Goal: Contribute content: Contribute content

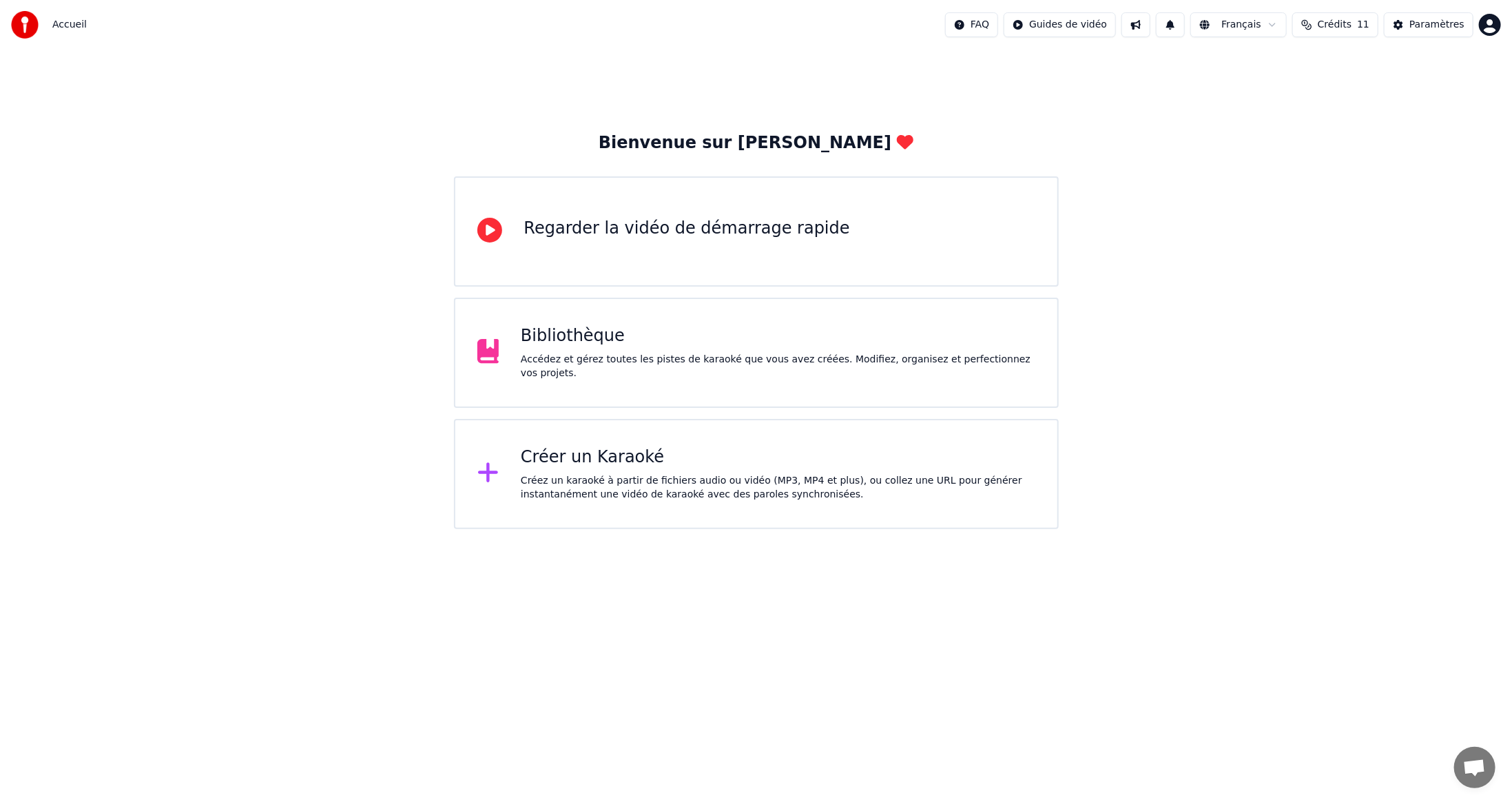
click at [1352, 24] on span "Crédits" at bounding box center [1335, 25] width 34 height 14
click at [1337, 155] on button "Actualiser" at bounding box center [1343, 167] width 82 height 24
click at [1421, 22] on div "Paramètres" at bounding box center [1437, 25] width 55 height 14
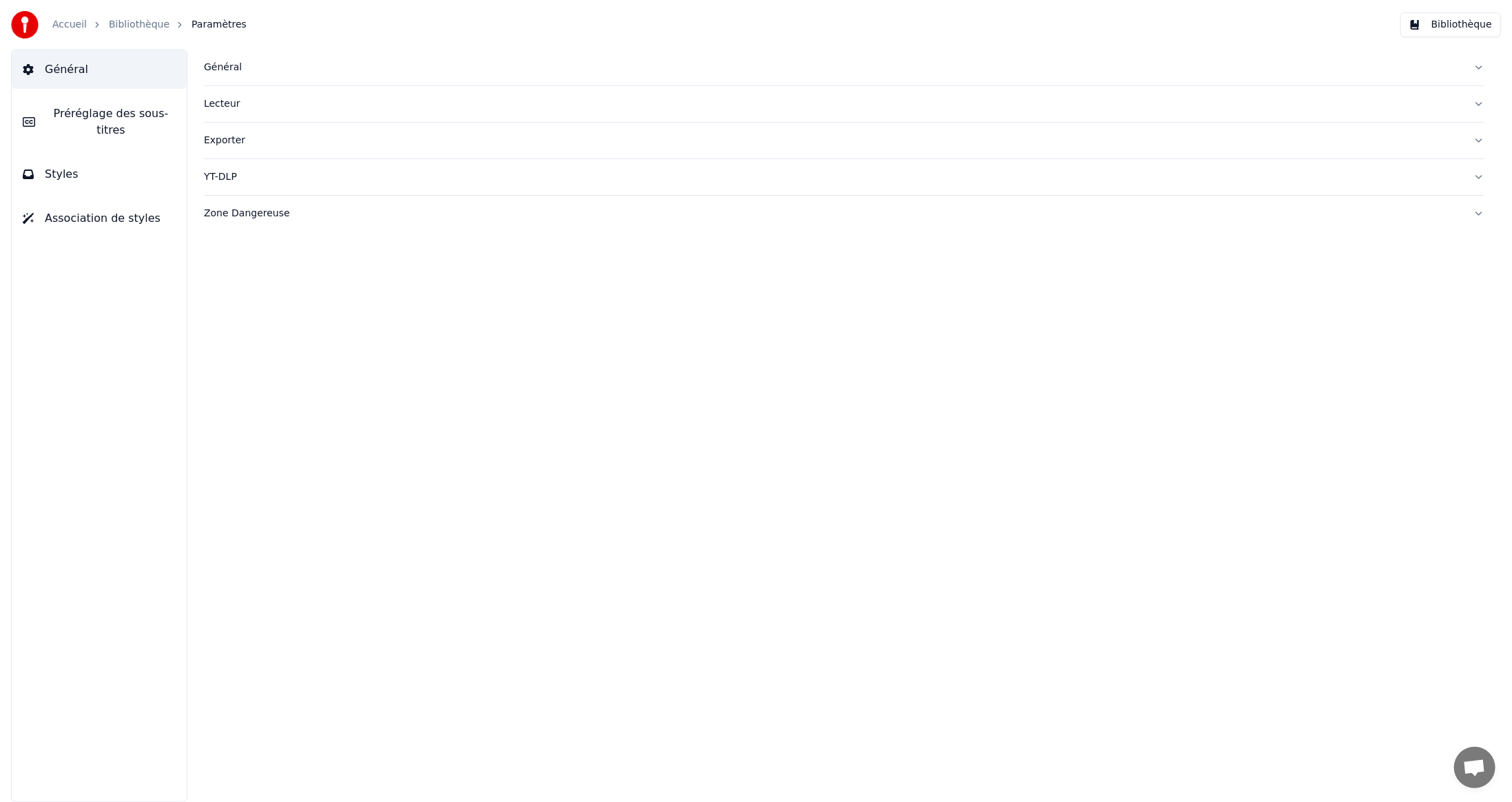
click at [224, 68] on div "Général" at bounding box center [833, 68] width 1259 height 14
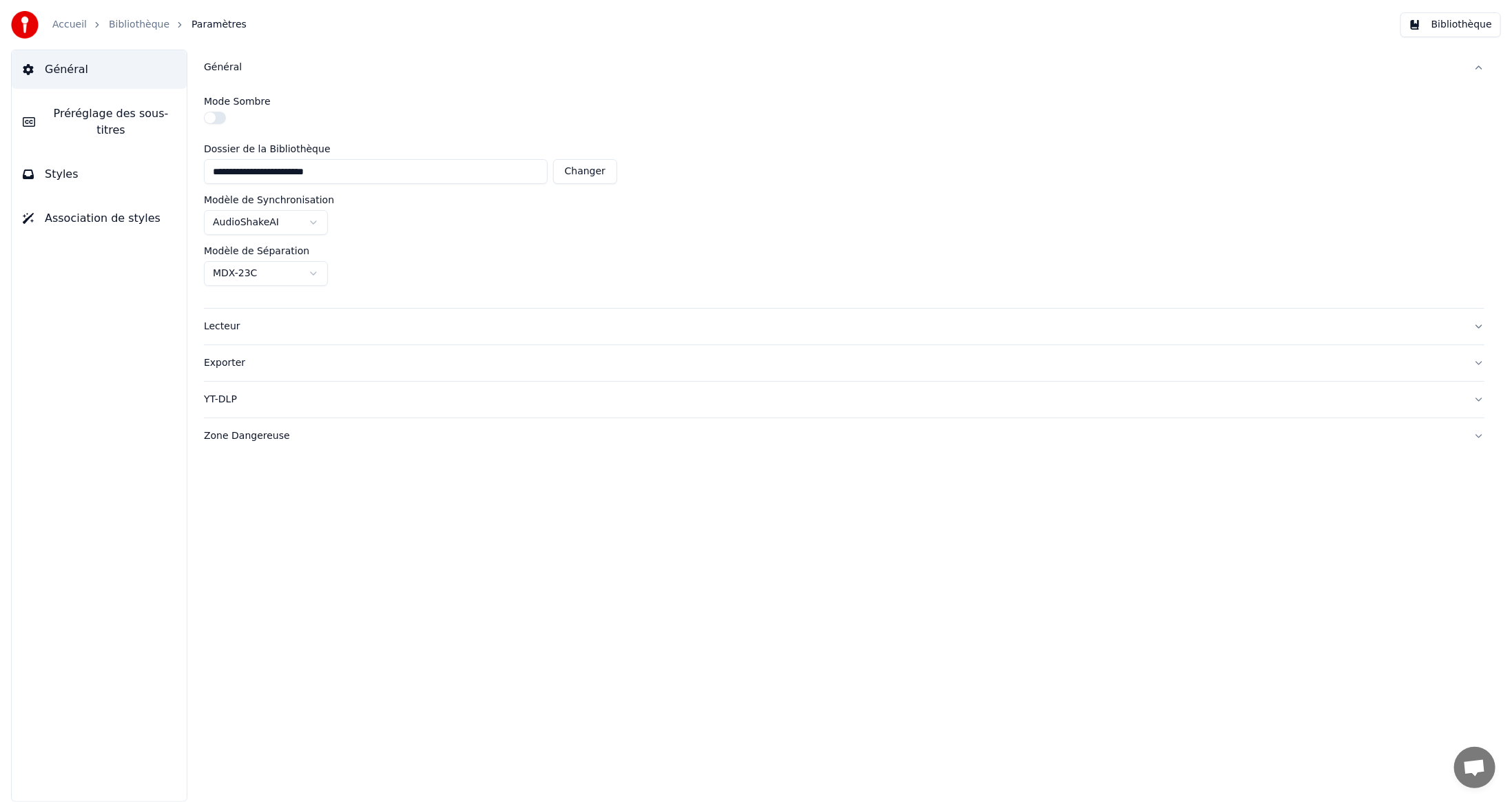
click at [223, 69] on div "Général" at bounding box center [833, 68] width 1259 height 14
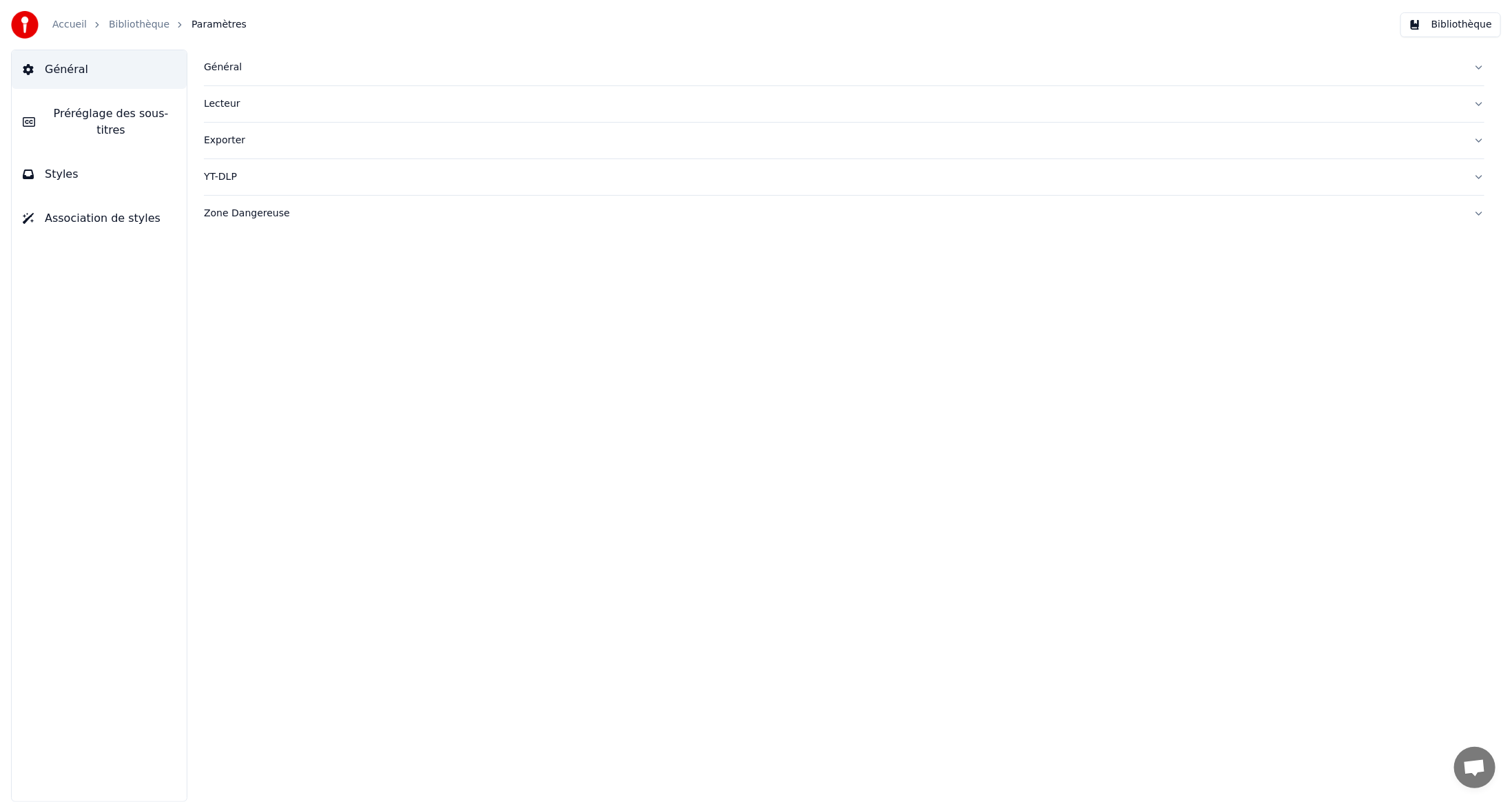
click at [227, 108] on div "Lecteur" at bounding box center [833, 104] width 1259 height 14
click at [225, 141] on div "Exporter" at bounding box center [833, 141] width 1259 height 14
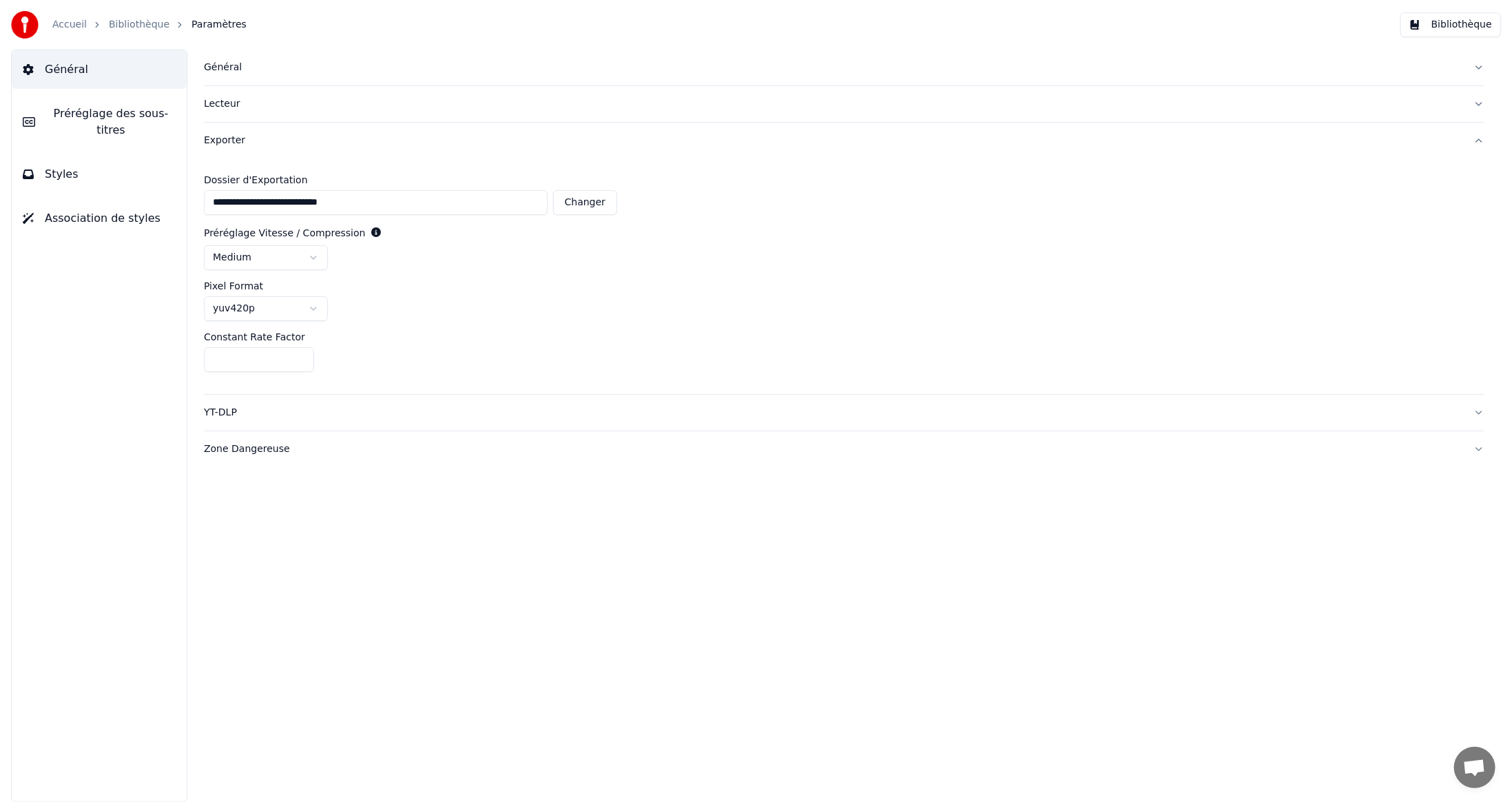
click at [225, 139] on div "Exporter" at bounding box center [833, 141] width 1259 height 14
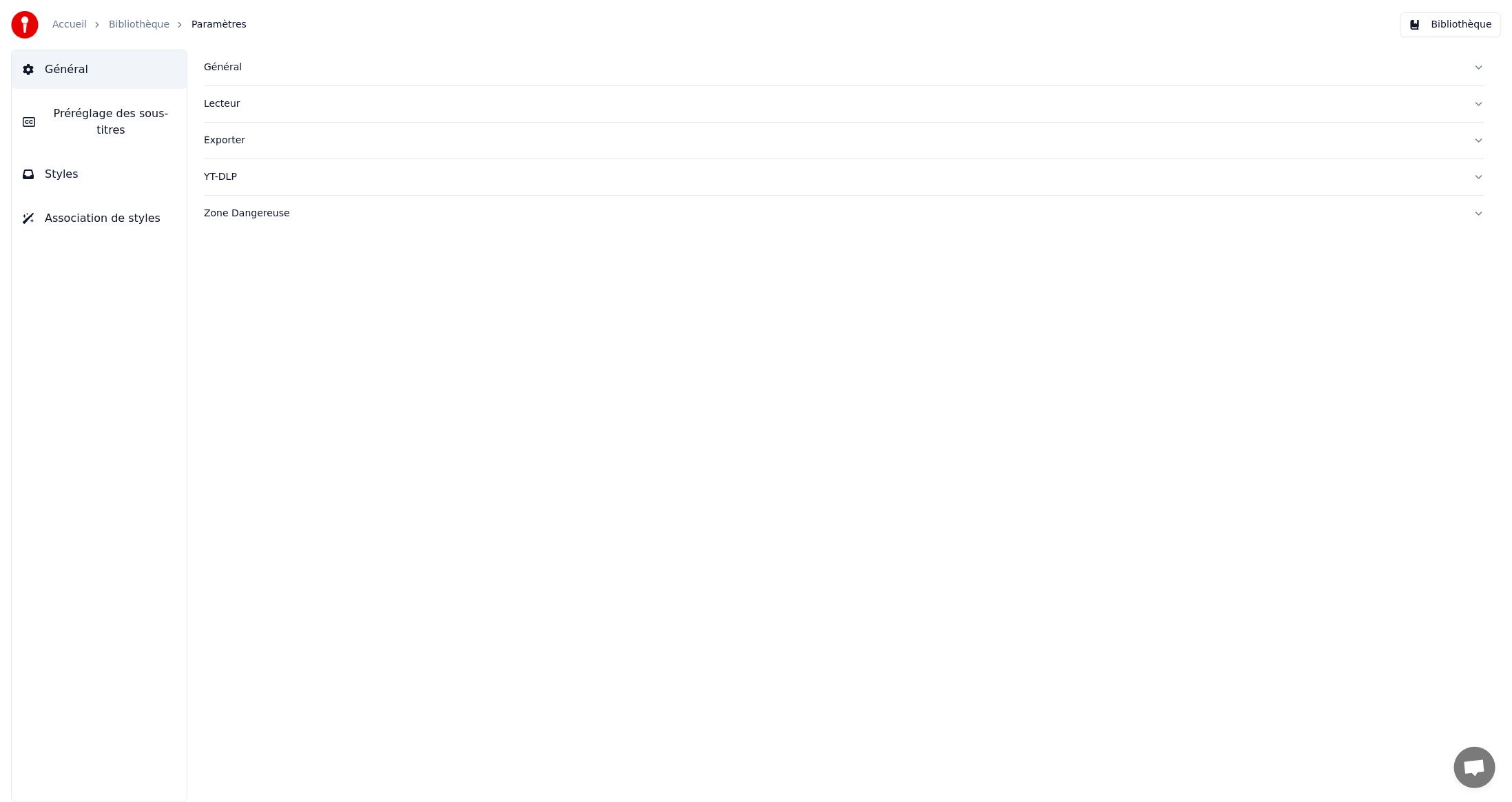
click at [1457, 26] on button "Bibliothèque" at bounding box center [1451, 24] width 101 height 24
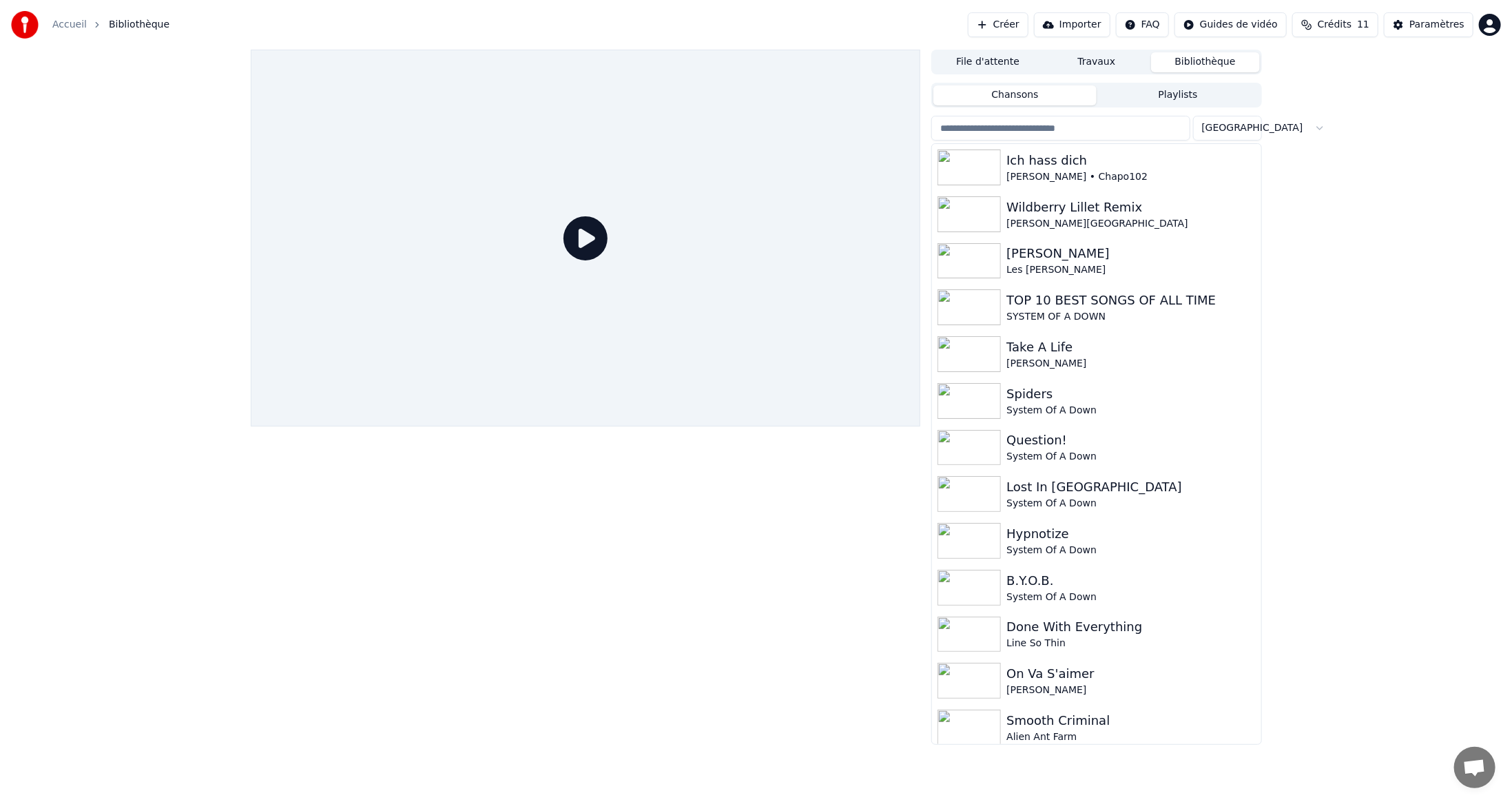
click at [1339, 281] on div "File d'attente Travaux Bibliothèque Chansons Playlists Trier Ich hass dich [PER…" at bounding box center [756, 398] width 1512 height 696
click at [1340, 20] on span "Crédits" at bounding box center [1335, 25] width 34 height 14
click at [1280, 94] on td "2000" at bounding box center [1273, 91] width 61 height 24
click at [1341, 155] on button "Actualiser" at bounding box center [1343, 167] width 82 height 24
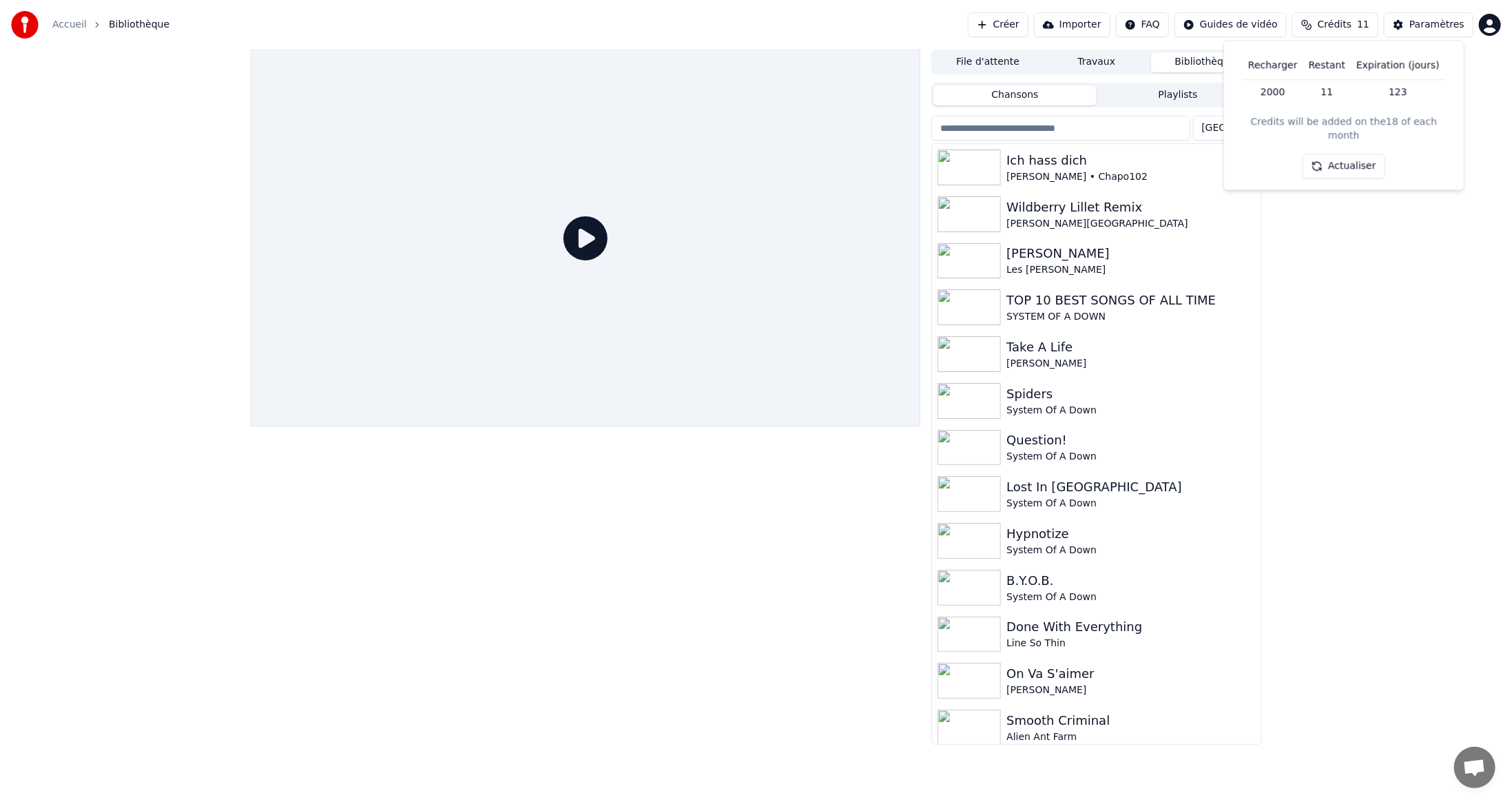
click at [1341, 155] on button "Actualiser" at bounding box center [1343, 167] width 82 height 24
drag, startPoint x: 1311, startPoint y: 323, endPoint x: 1318, endPoint y: 324, distance: 7.1
click at [1316, 324] on div "File d'attente Travaux Bibliothèque Chansons Playlists Trier Ich hass dich [PER…" at bounding box center [756, 398] width 1512 height 696
click at [1029, 23] on button "Créer" at bounding box center [998, 24] width 61 height 24
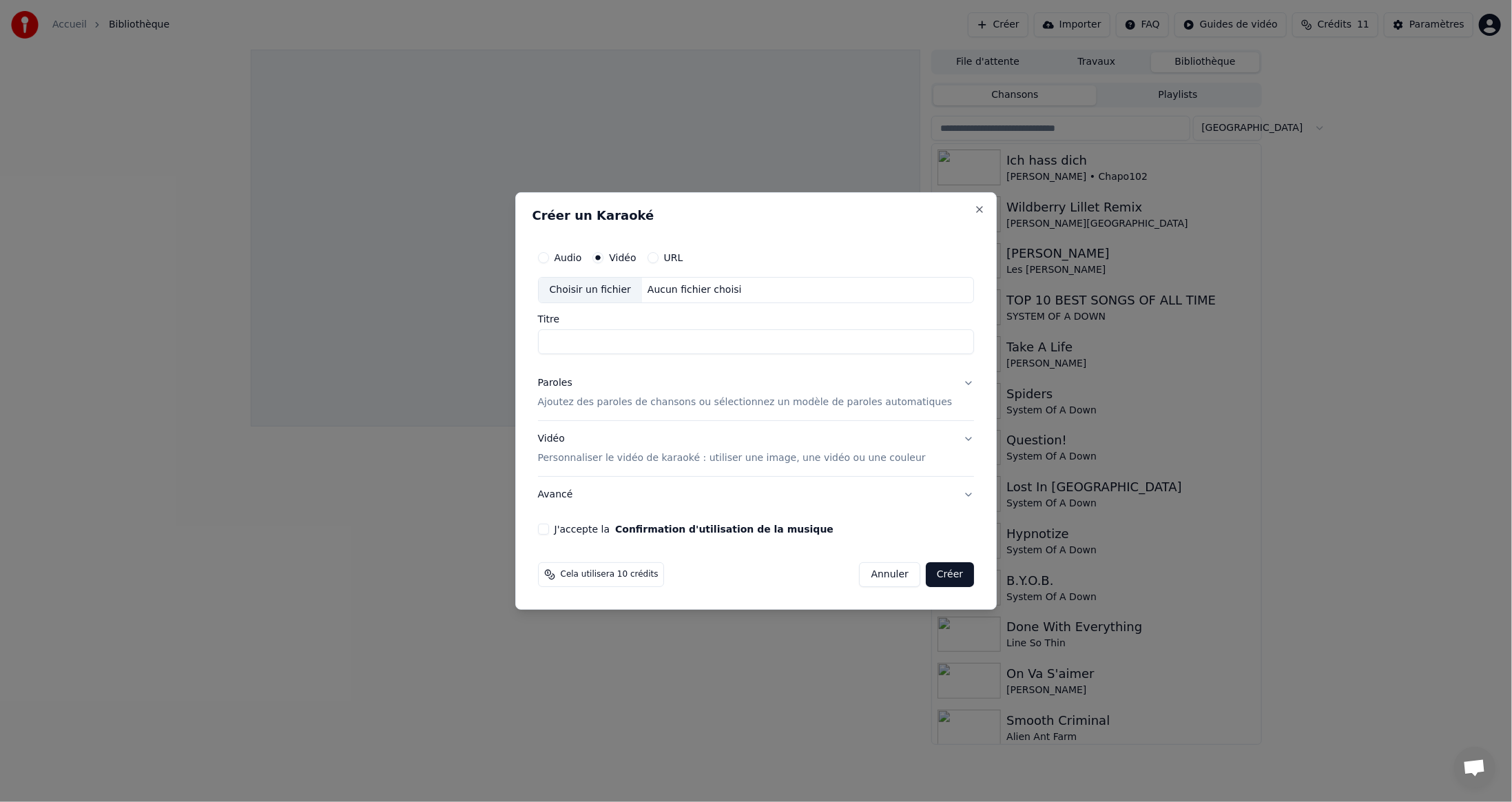
click at [592, 288] on div "Choisir un fichier" at bounding box center [591, 290] width 104 height 24
type input "**********"
click at [549, 530] on button "J'accepte la Confirmation d'utilisation de la musique" at bounding box center [544, 529] width 11 height 11
click at [942, 575] on button "Créer" at bounding box center [949, 575] width 48 height 24
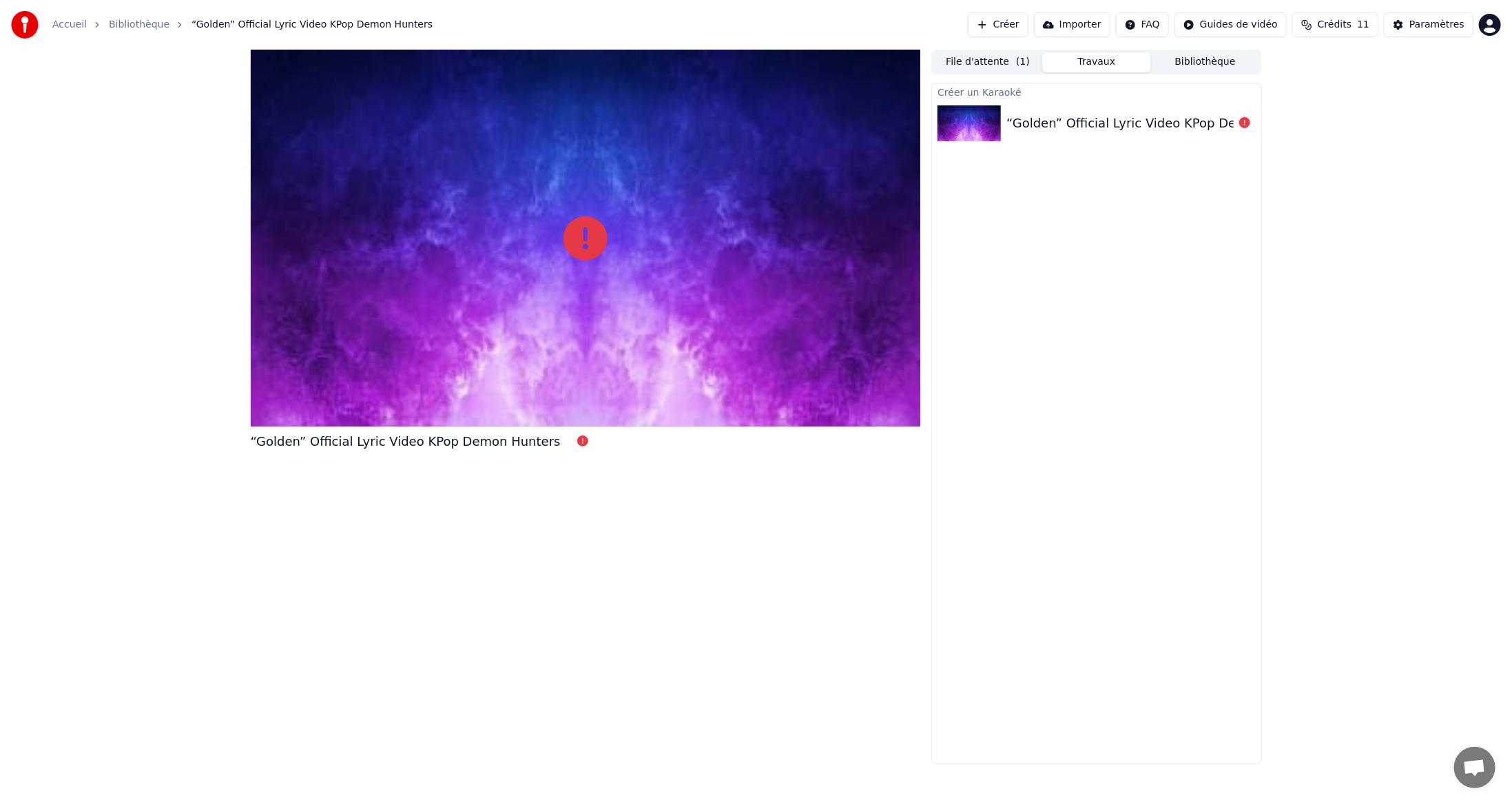
click at [1095, 363] on div "Créer un Karaoké “Golden” Official Lyric Video KPop Demon Hunters" at bounding box center [1096, 423] width 330 height 682
click at [819, 317] on div at bounding box center [586, 238] width 670 height 377
click at [598, 244] on icon at bounding box center [586, 238] width 44 height 44
click at [1026, 22] on button "Créer" at bounding box center [998, 24] width 61 height 24
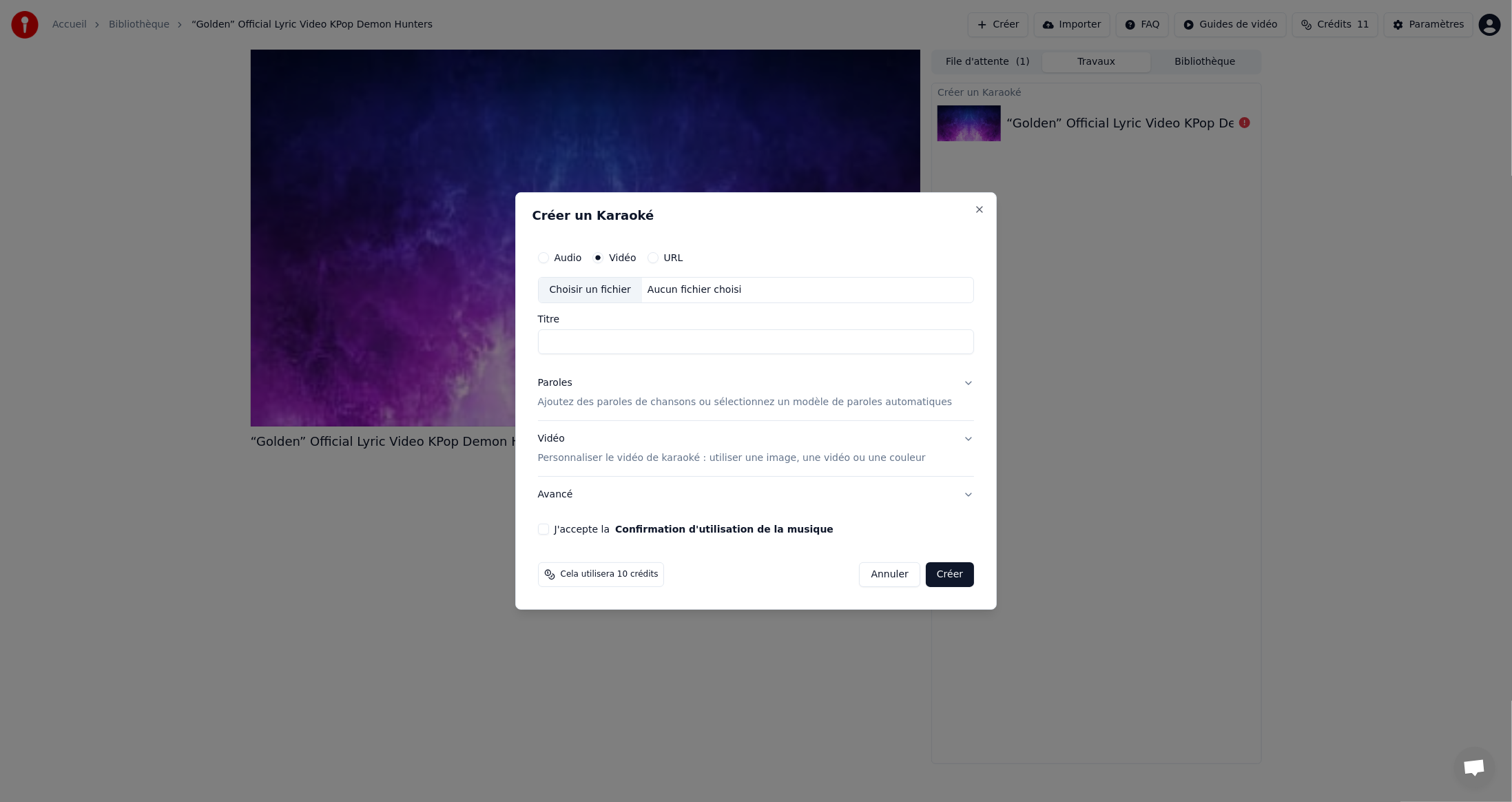
click at [577, 292] on div "Choisir un fichier" at bounding box center [591, 290] width 104 height 24
type input "******"
click at [549, 527] on button "J'accepte la Confirmation d'utilisation de la musique" at bounding box center [544, 529] width 11 height 11
click at [930, 572] on button "Créer" at bounding box center [949, 575] width 48 height 24
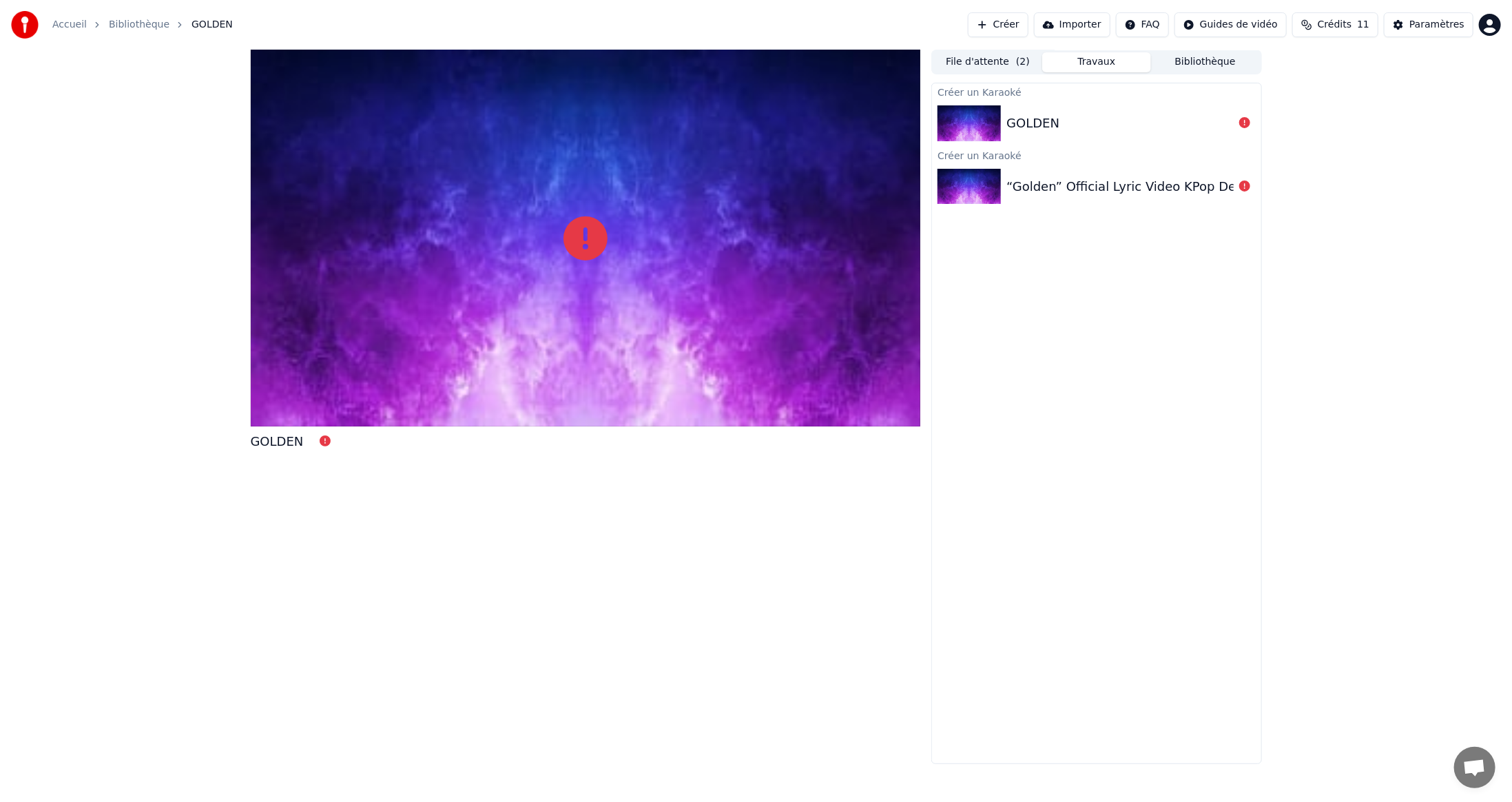
drag, startPoint x: 658, startPoint y: 1, endPoint x: 719, endPoint y: 27, distance: 66.3
click at [719, 27] on div "Accueil Bibliothèque GOLDEN Créer Importer FAQ Guides de vidéo Crédits 11 Param…" at bounding box center [756, 24] width 1512 height 50
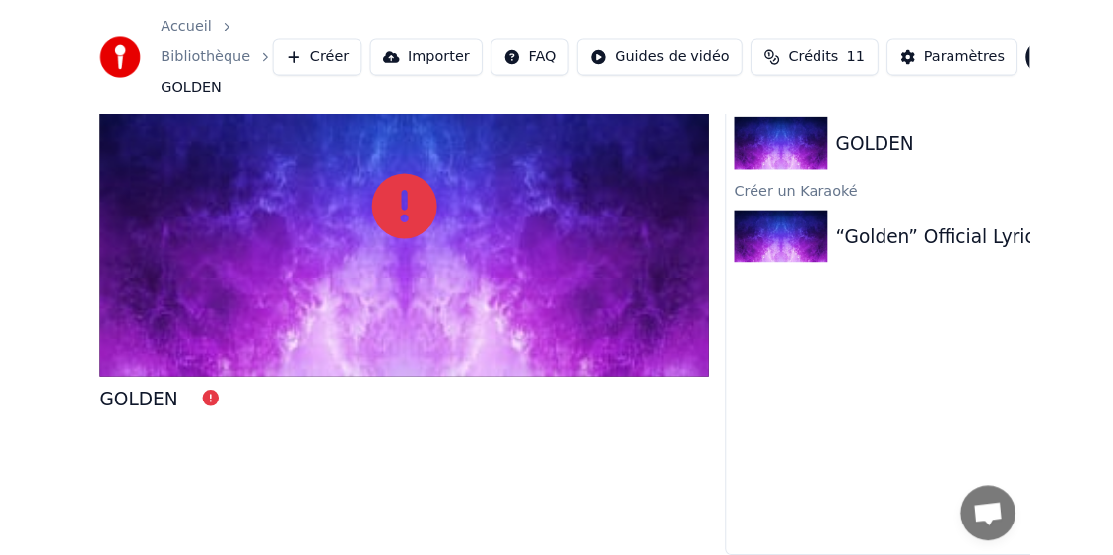
scroll to position [33, 0]
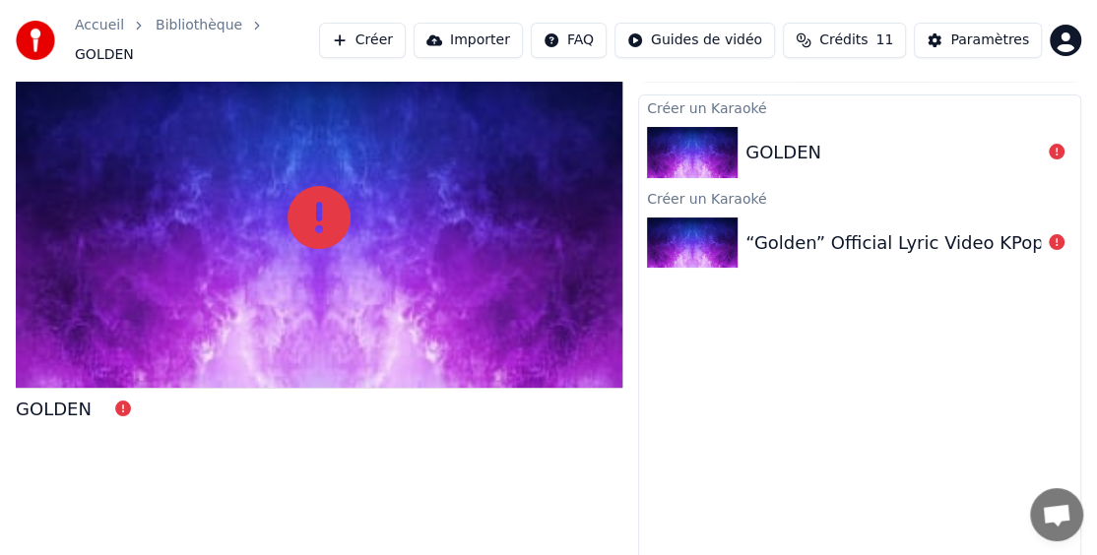
click at [406, 36] on button "Créer" at bounding box center [362, 40] width 87 height 35
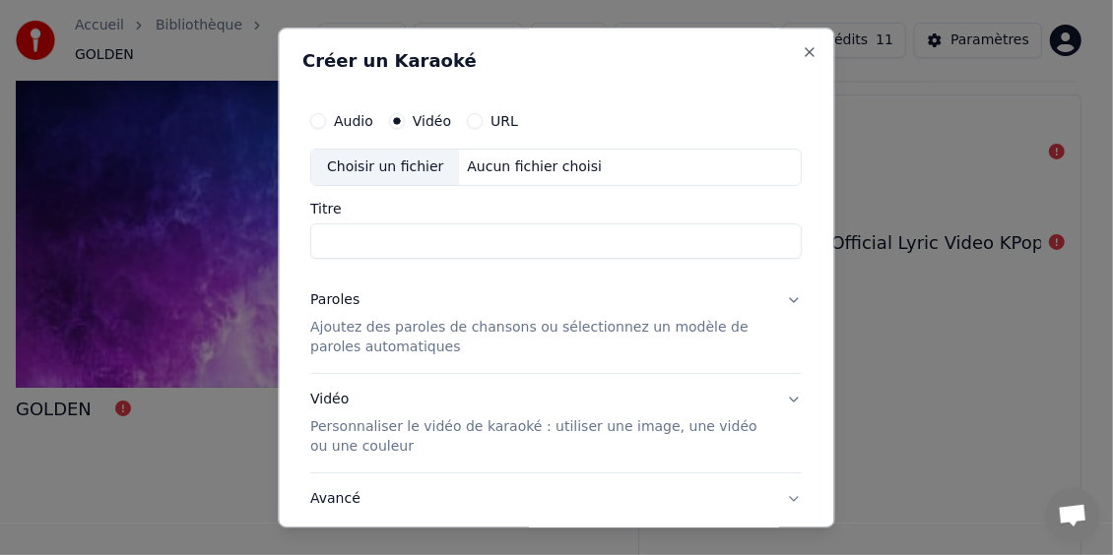
click at [359, 165] on div "Choisir un fichier" at bounding box center [386, 167] width 148 height 35
type input "******"
click at [779, 299] on button "Paroles Ajoutez des paroles de chansons ou sélectionnez un modèle de paroles au…" at bounding box center [556, 324] width 491 height 98
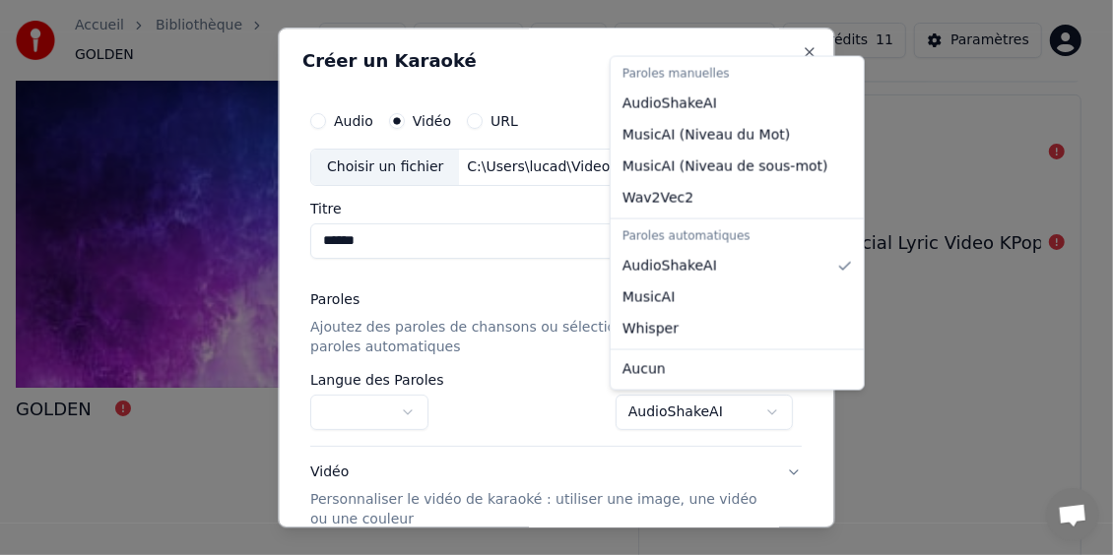
click at [765, 411] on body "**********" at bounding box center [548, 244] width 1097 height 555
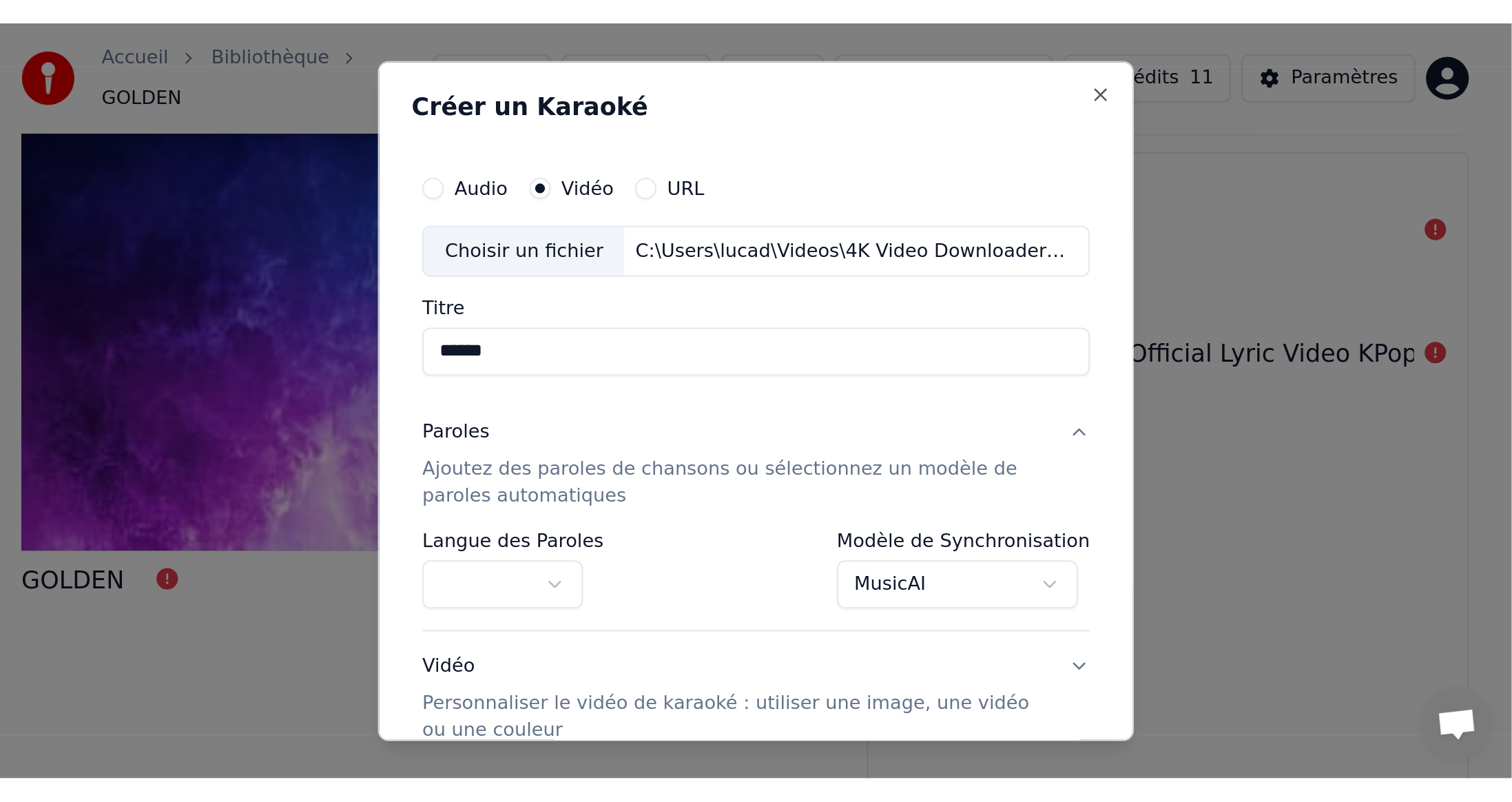
scroll to position [0, 0]
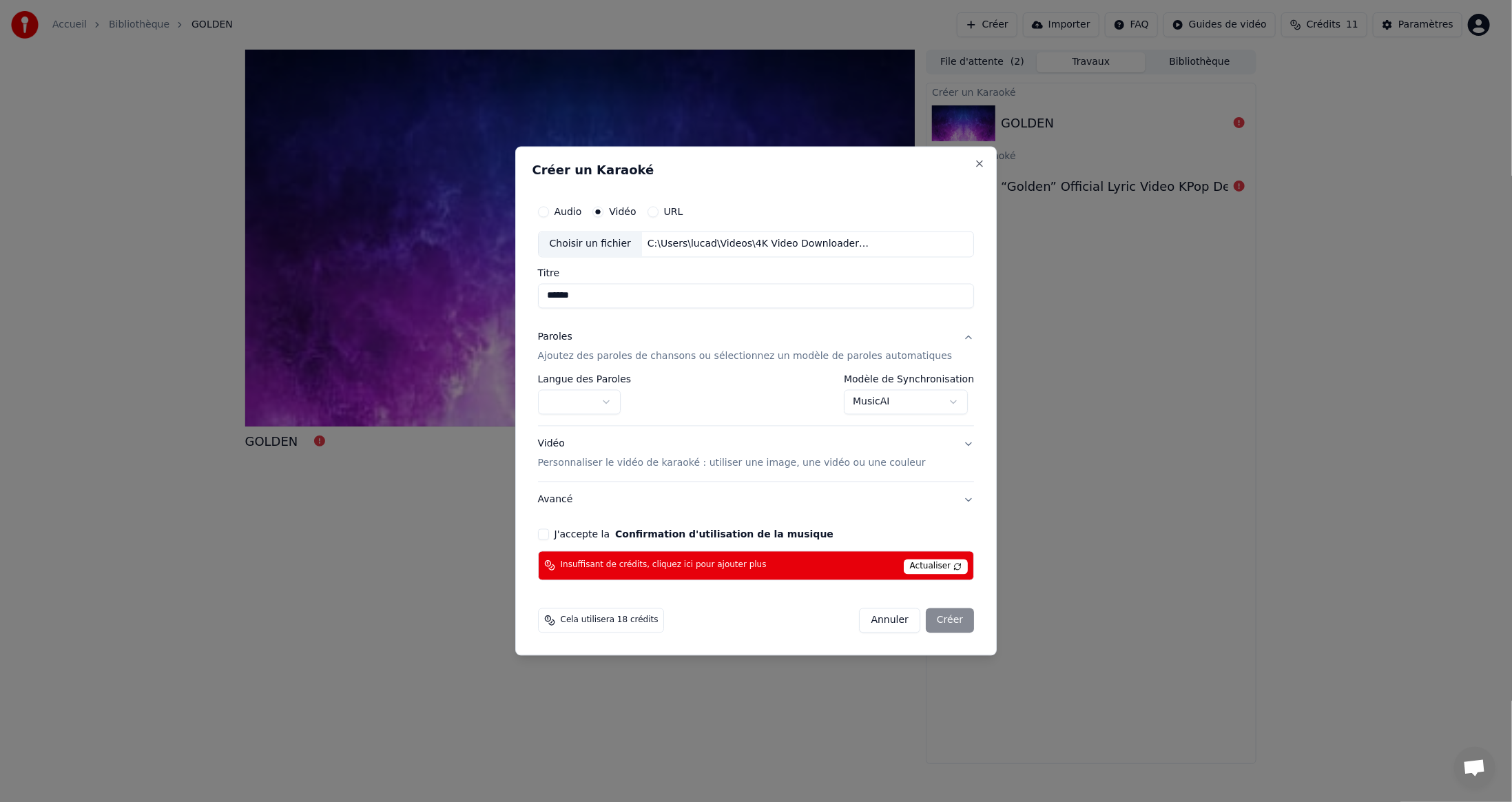
click at [549, 532] on button "J'accepte la Confirmation d'utilisation de la musique" at bounding box center [544, 534] width 11 height 11
click at [933, 616] on div "Annuler Créer" at bounding box center [917, 620] width 115 height 24
click at [925, 565] on span "Actualiser" at bounding box center [936, 567] width 65 height 15
click at [875, 617] on button "Annuler" at bounding box center [890, 620] width 61 height 24
select select "**********"
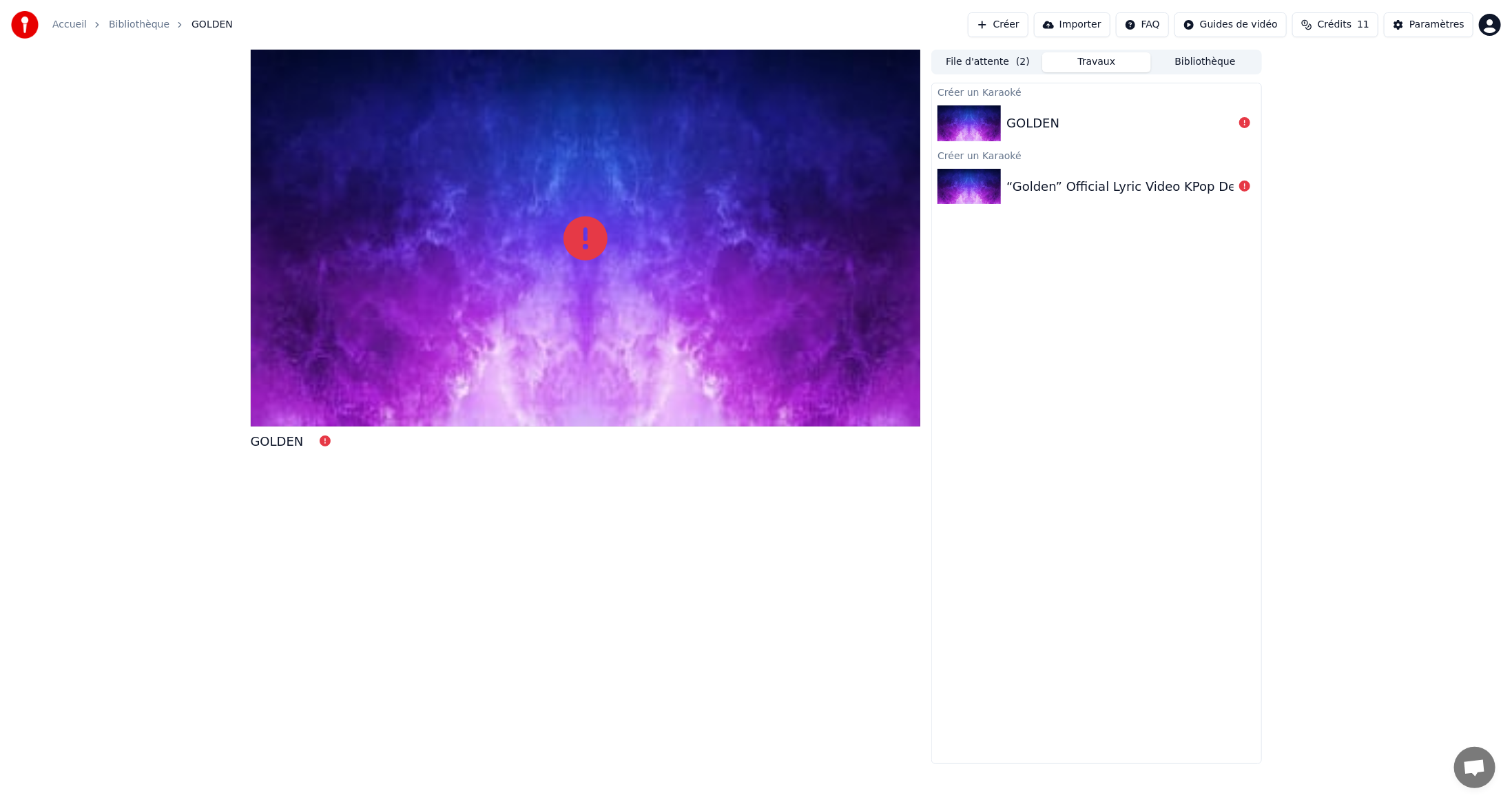
click at [1029, 25] on button "Créer" at bounding box center [998, 24] width 61 height 24
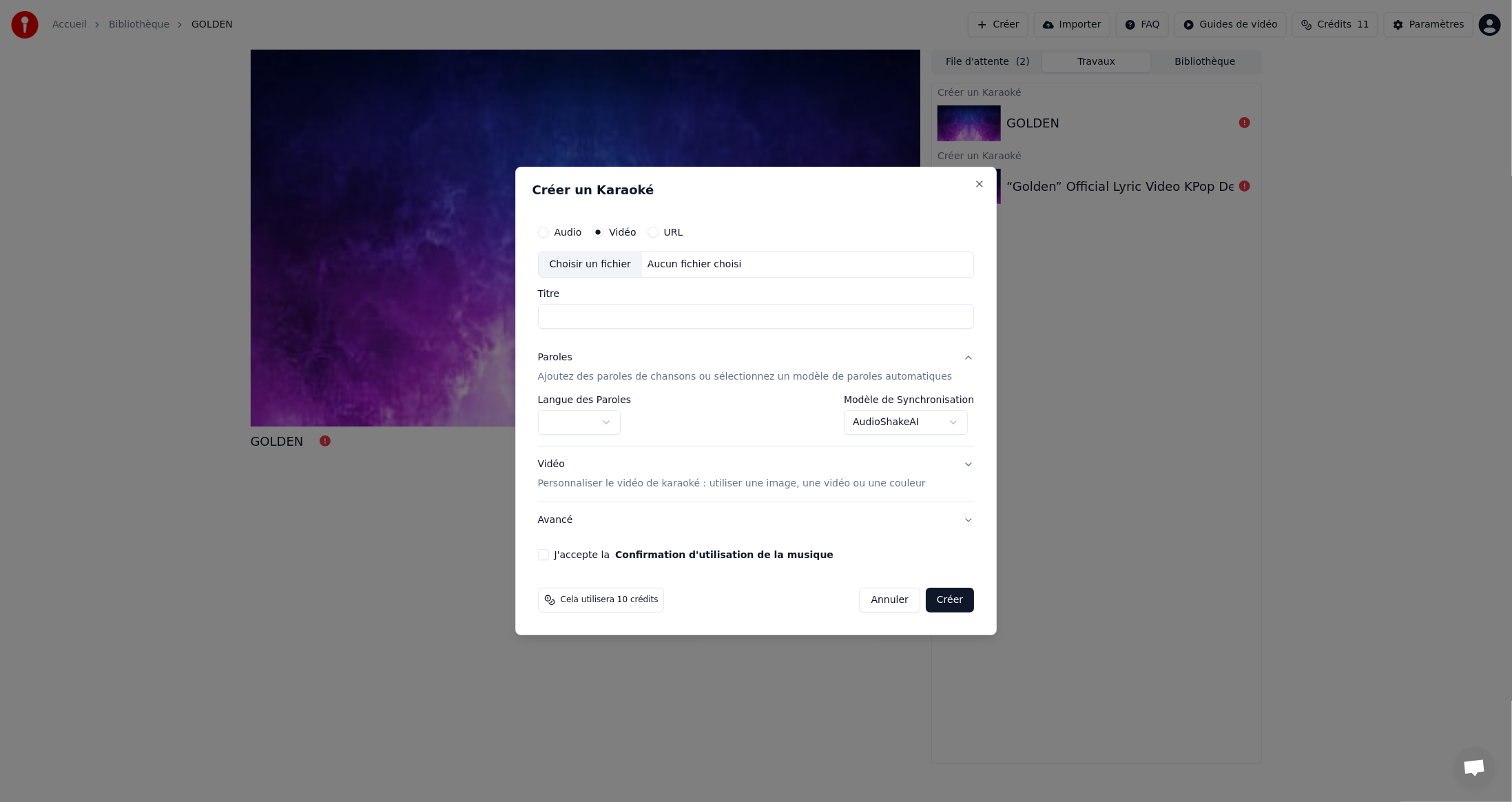
click at [946, 517] on button "Avancé" at bounding box center [756, 520] width 437 height 36
click at [946, 359] on button "Paroles Ajoutez des paroles de chansons ou sélectionnez un modèle de paroles au…" at bounding box center [756, 367] width 437 height 55
click at [938, 422] on body "**********" at bounding box center [756, 401] width 1512 height 802
click at [744, 402] on body "**********" at bounding box center [756, 401] width 1512 height 802
click at [940, 421] on body "**********" at bounding box center [756, 401] width 1512 height 802
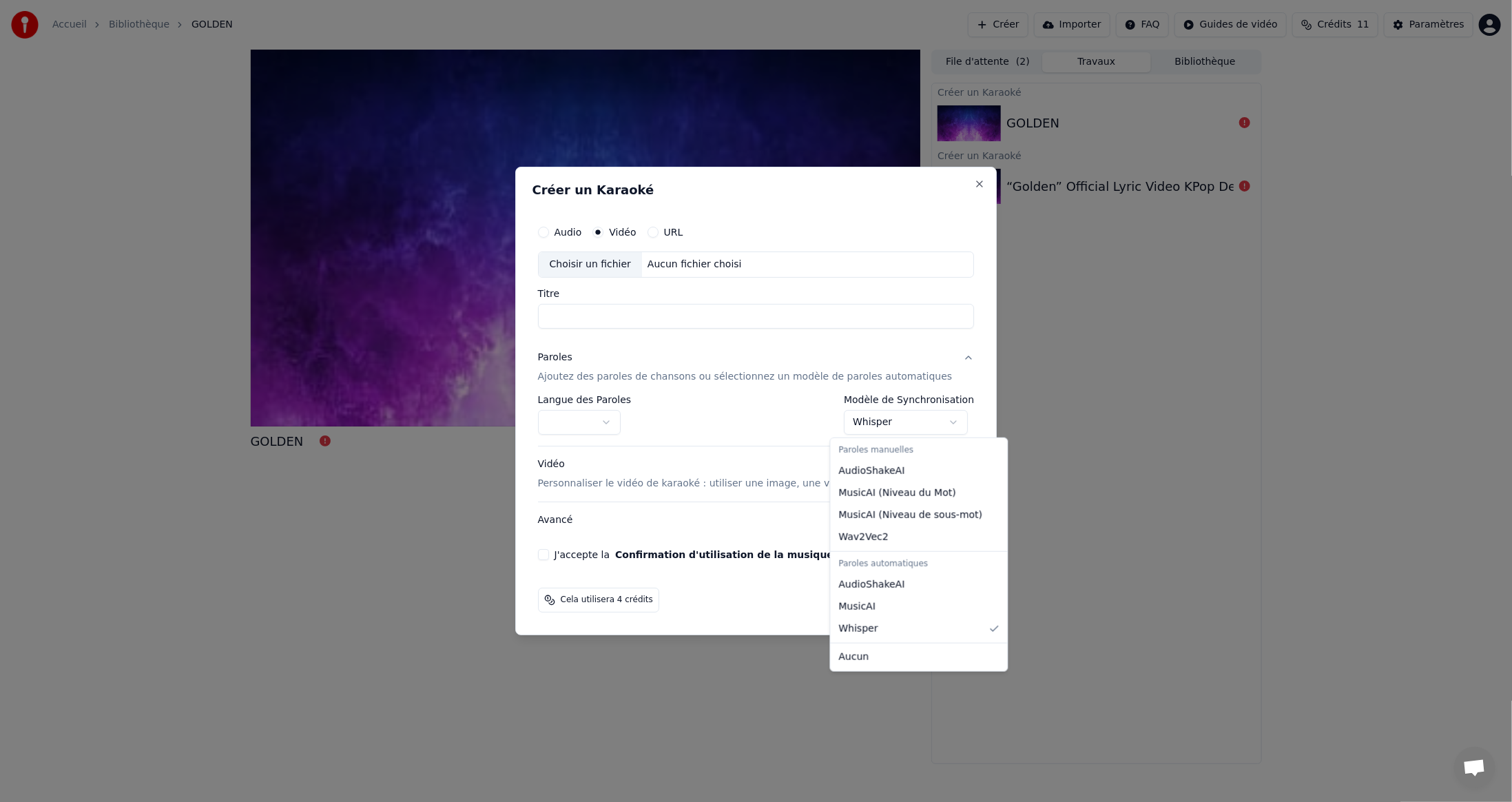
click at [937, 425] on body "**********" at bounding box center [756, 401] width 1512 height 802
select select "**********"
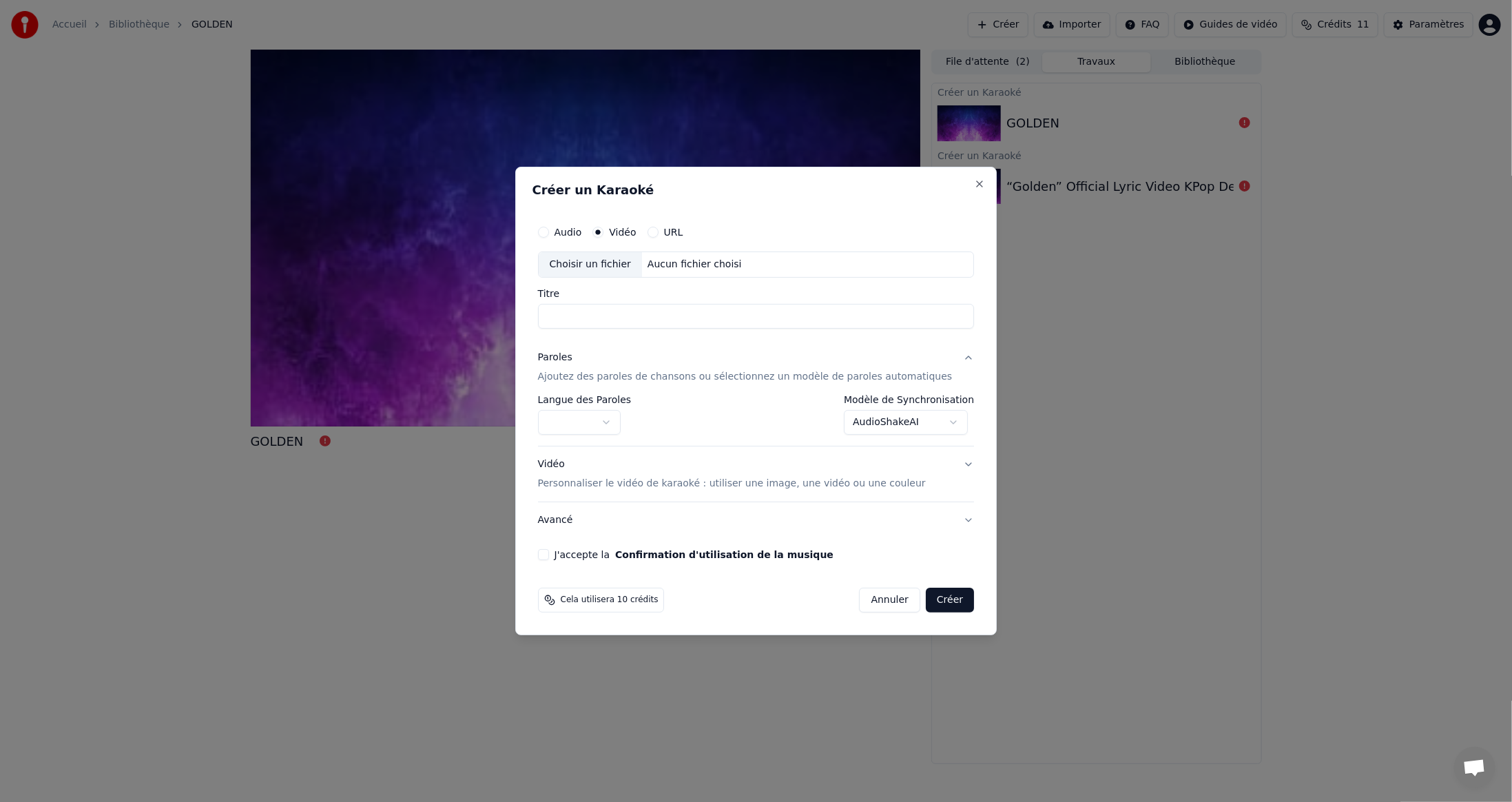
click at [938, 603] on button "Créer" at bounding box center [949, 600] width 48 height 24
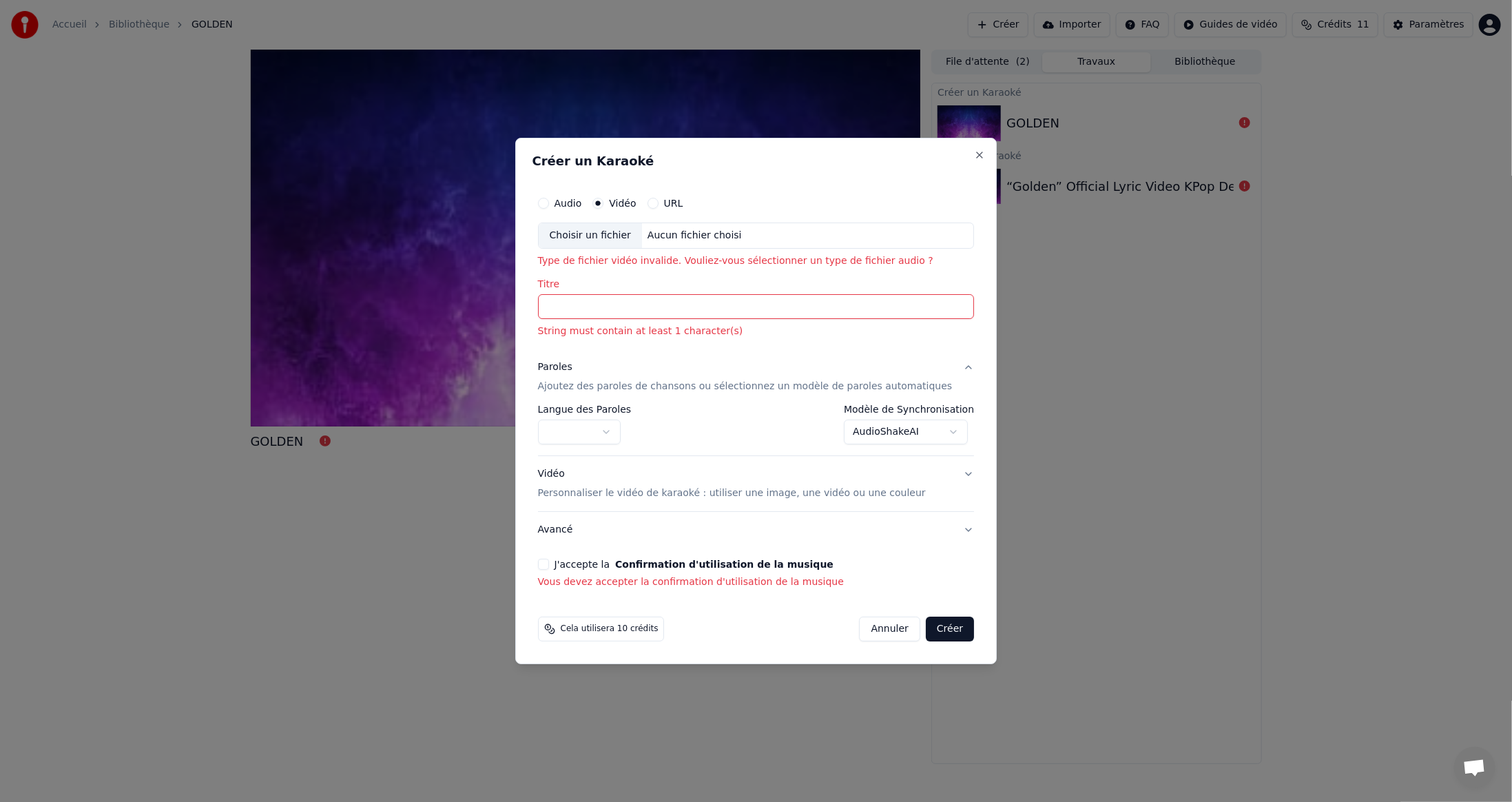
click at [874, 626] on button "Annuler" at bounding box center [890, 628] width 61 height 24
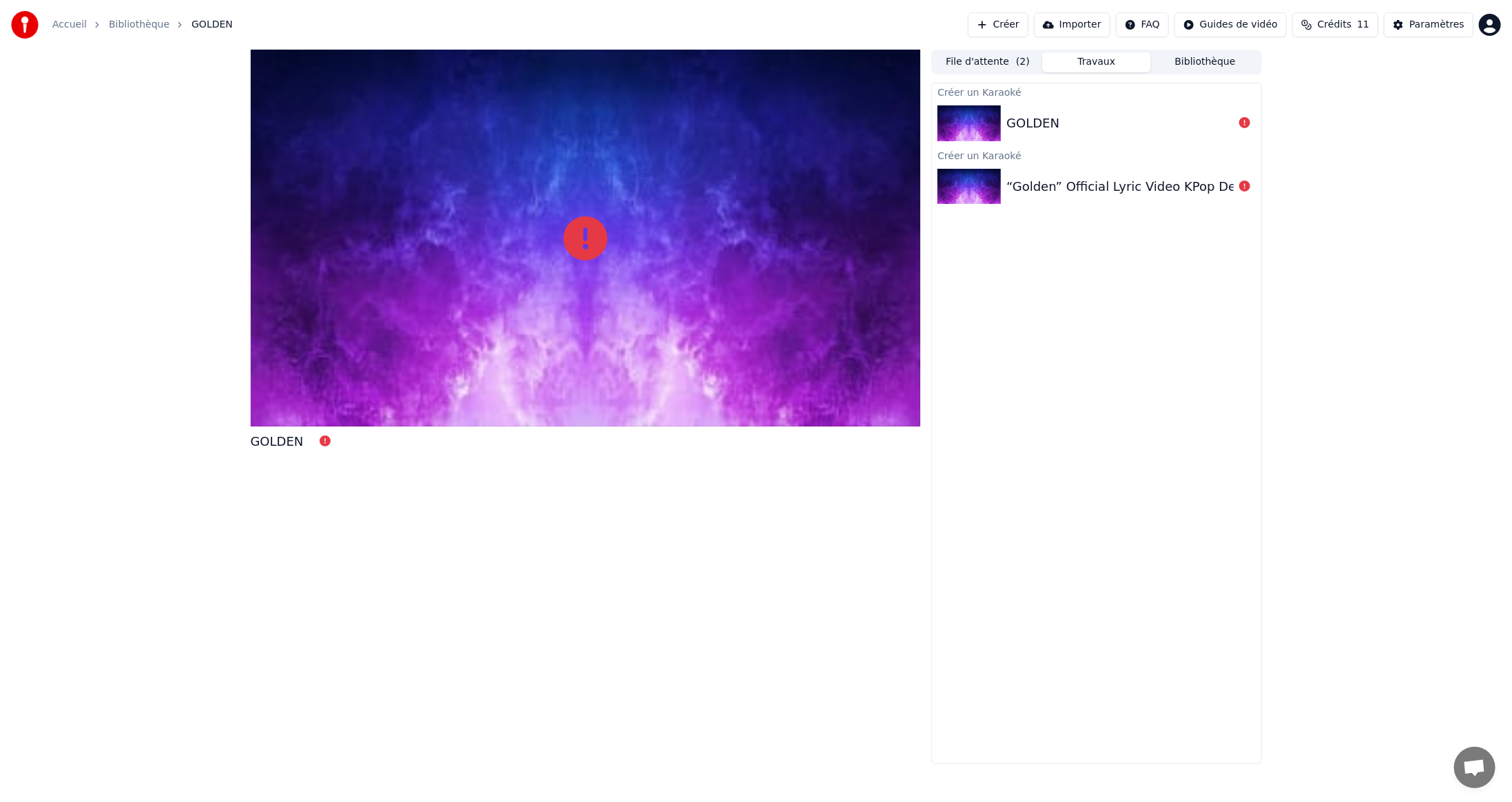
click at [1029, 127] on div "GOLDEN" at bounding box center [1033, 123] width 53 height 20
click at [977, 122] on img at bounding box center [969, 123] width 64 height 36
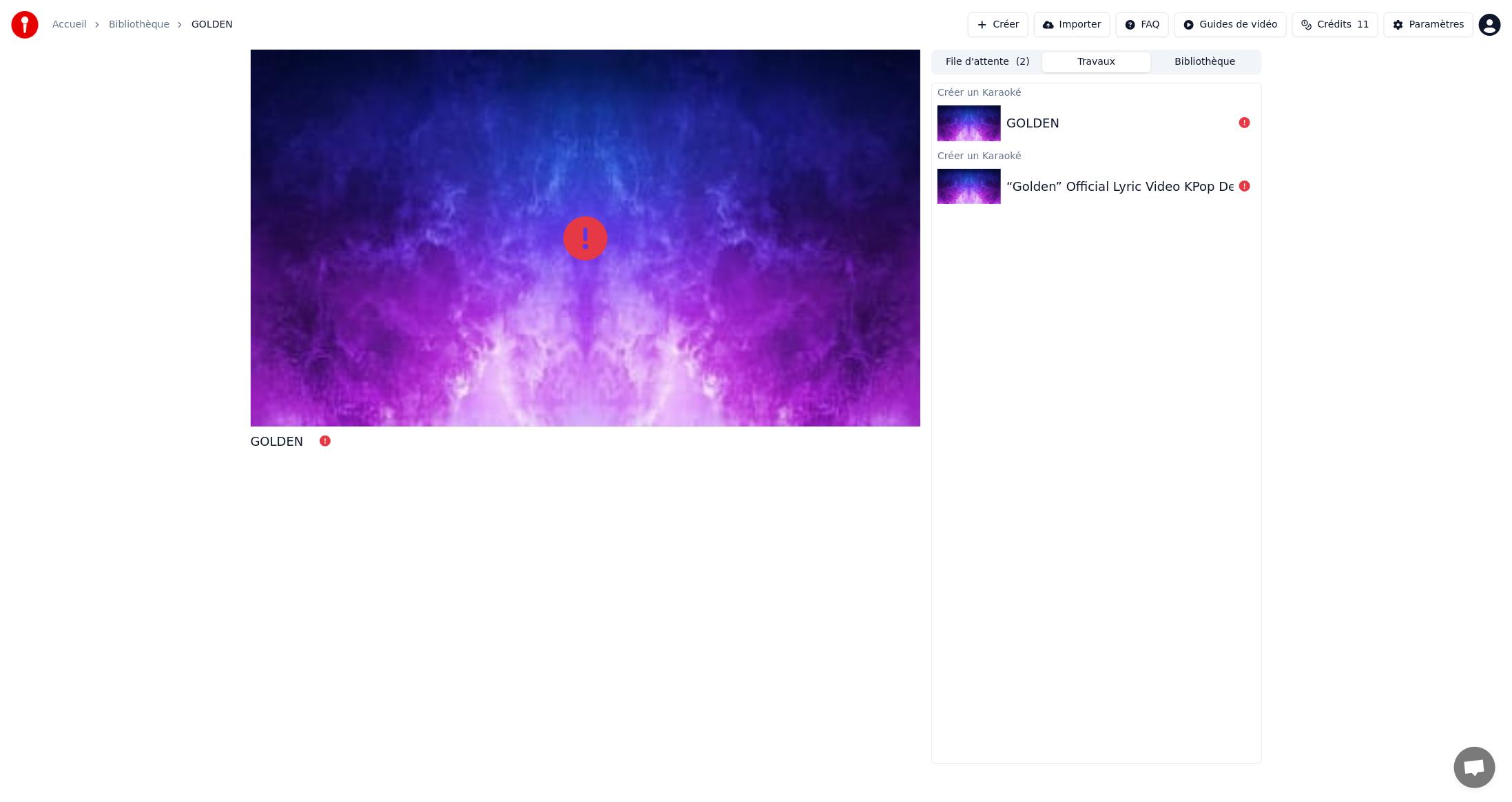
click at [977, 122] on img at bounding box center [969, 123] width 64 height 36
click at [1026, 22] on button "Créer" at bounding box center [998, 24] width 61 height 24
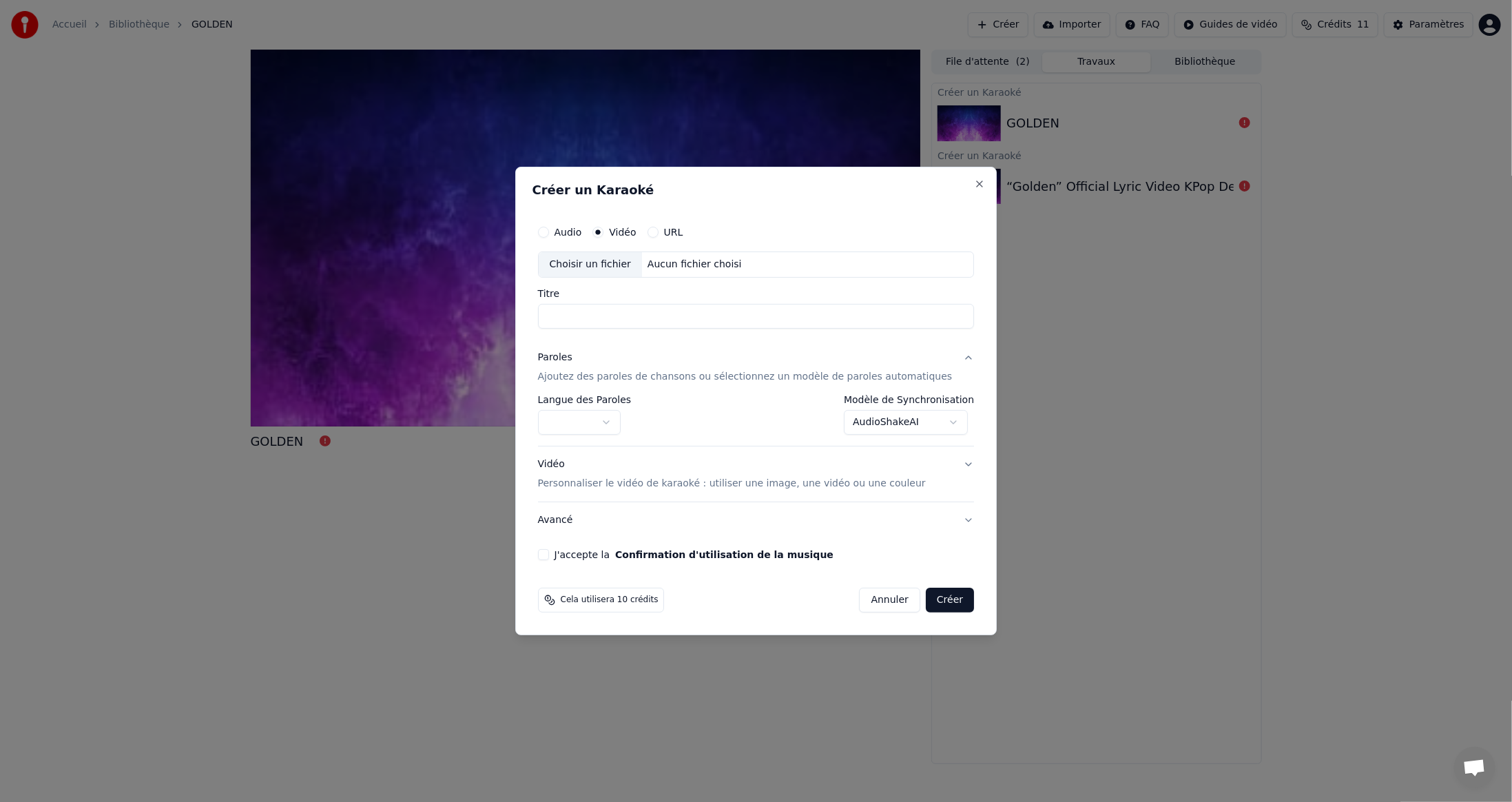
click at [584, 265] on div "Choisir un fichier" at bounding box center [591, 264] width 104 height 24
type input "******"
